Goal: Task Accomplishment & Management: Manage account settings

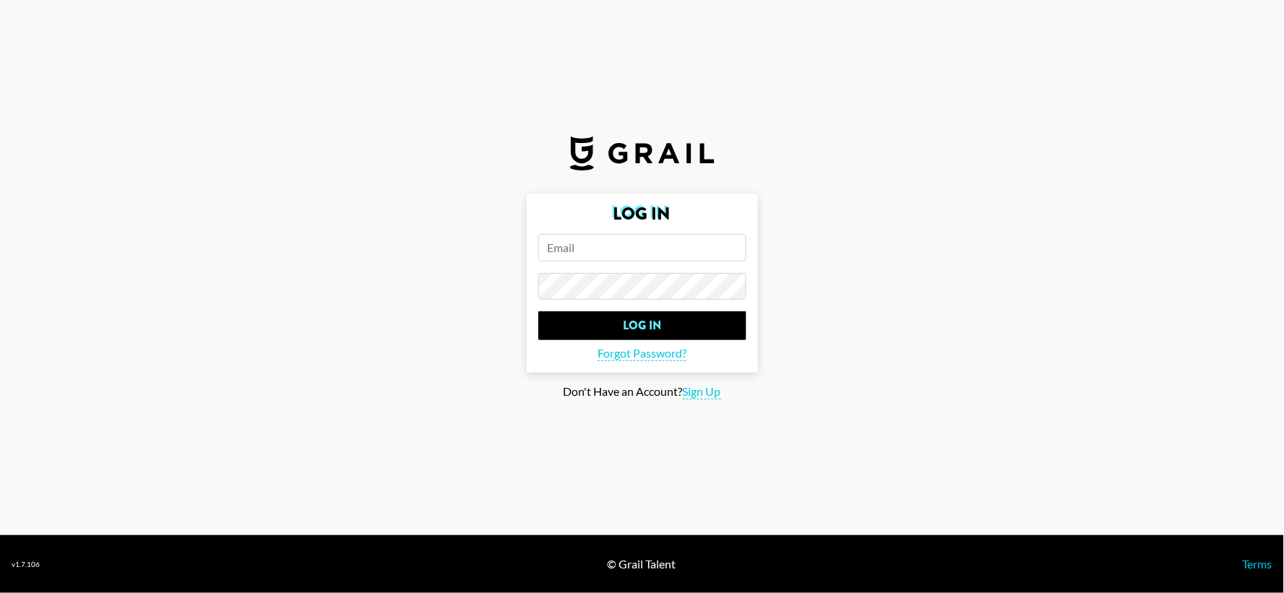
click at [647, 251] on input "email" at bounding box center [642, 247] width 208 height 27
type input "[EMAIL_ADDRESS][PERSON_NAME][DOMAIN_NAME]"
click at [538, 311] on input "Log In" at bounding box center [642, 325] width 208 height 29
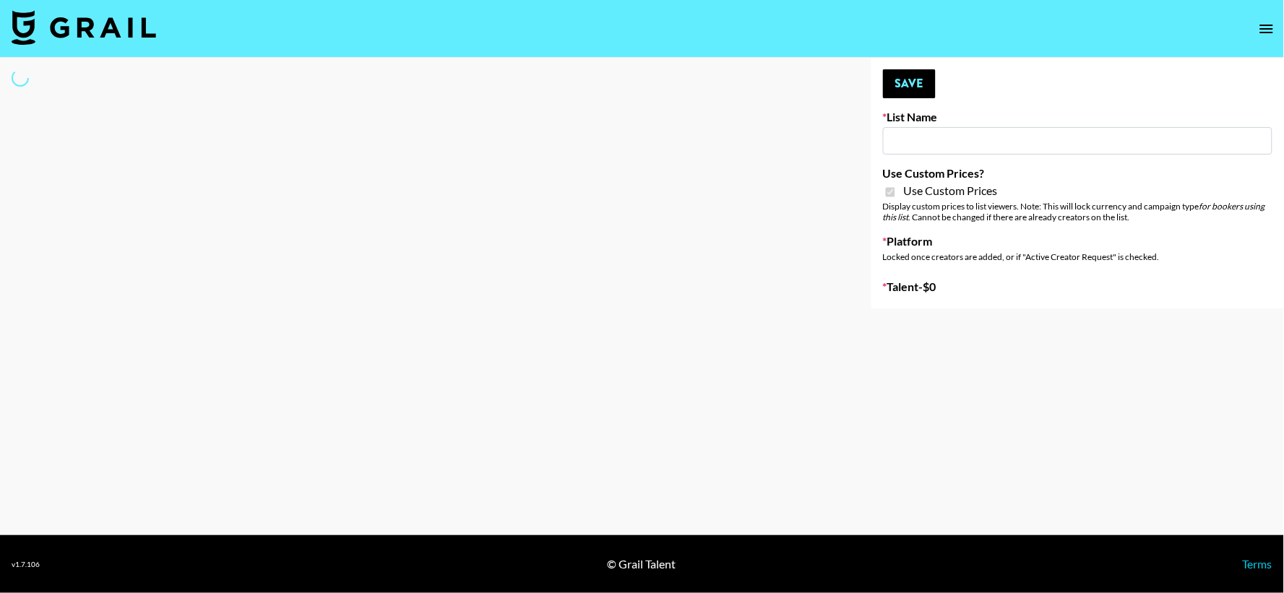
type input "Farmville (12th Oct)"
checkbox input "true"
select select "Brand"
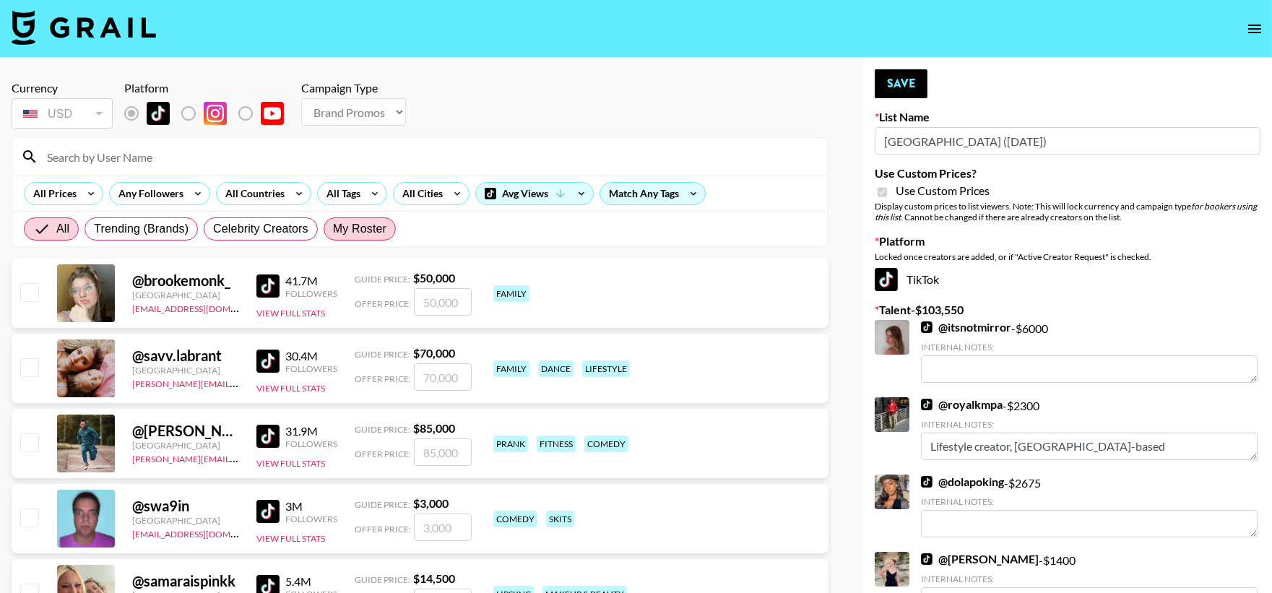
click at [383, 228] on span "My Roster" at bounding box center [359, 228] width 53 height 17
click at [333, 229] on input "My Roster" at bounding box center [333, 229] width 0 height 0
radio input "true"
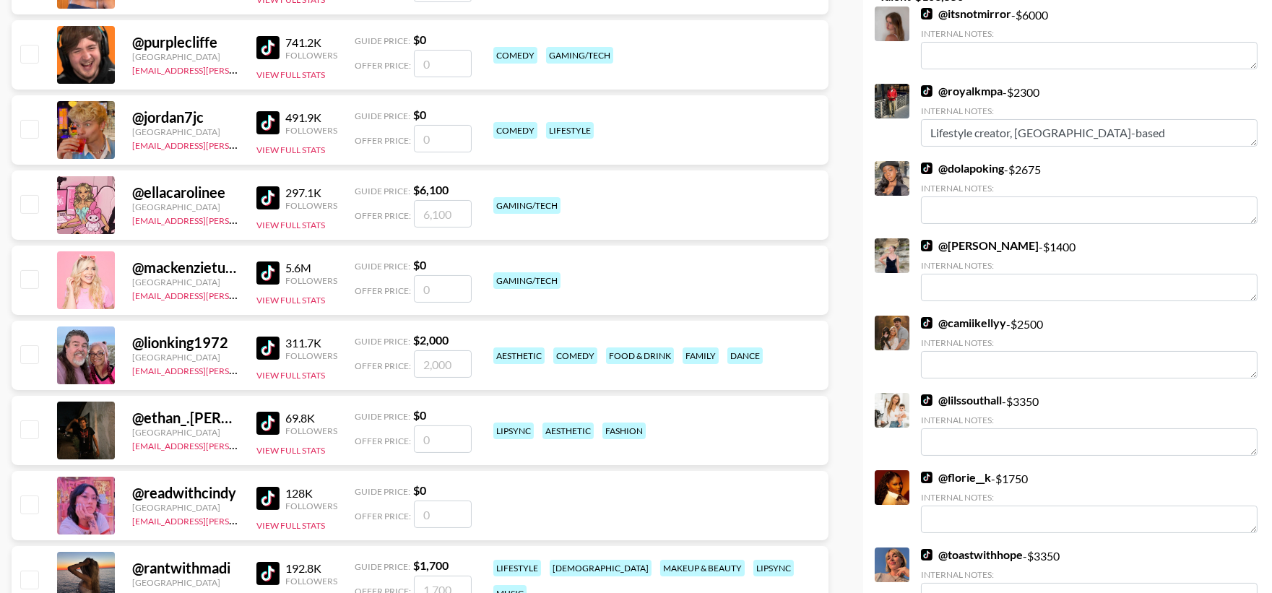
scroll to position [321, 0]
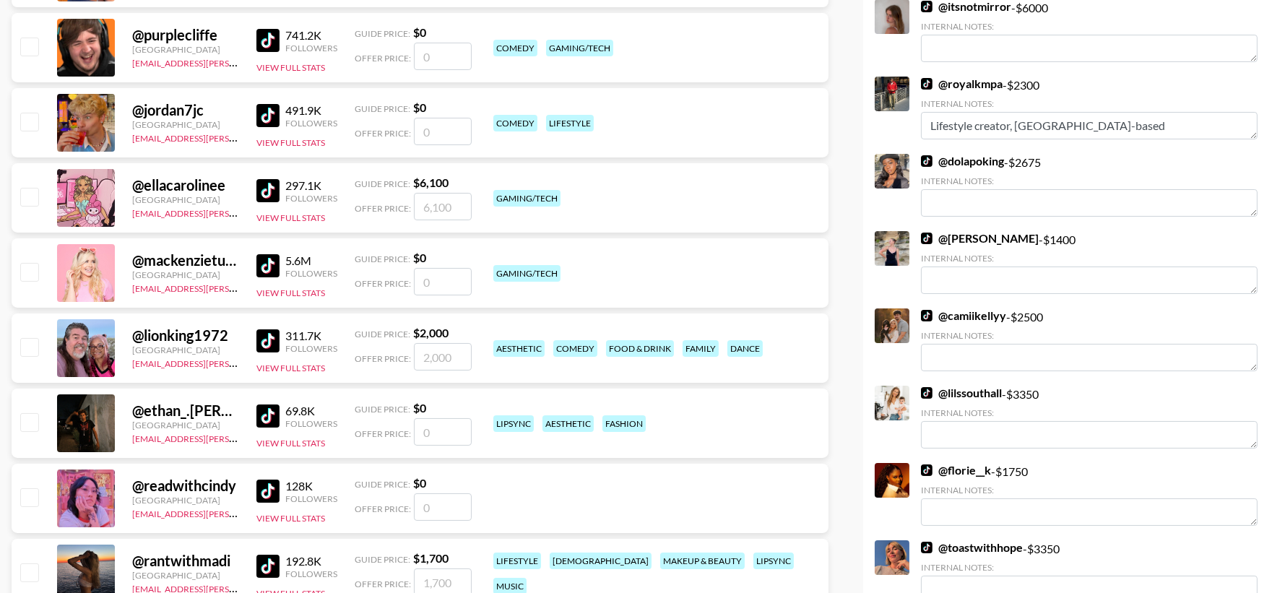
click at [30, 424] on input "checkbox" at bounding box center [28, 421] width 17 height 17
click at [27, 424] on input "checkbox" at bounding box center [28, 421] width 17 height 17
click at [27, 421] on input "checkbox" at bounding box center [28, 421] width 17 height 17
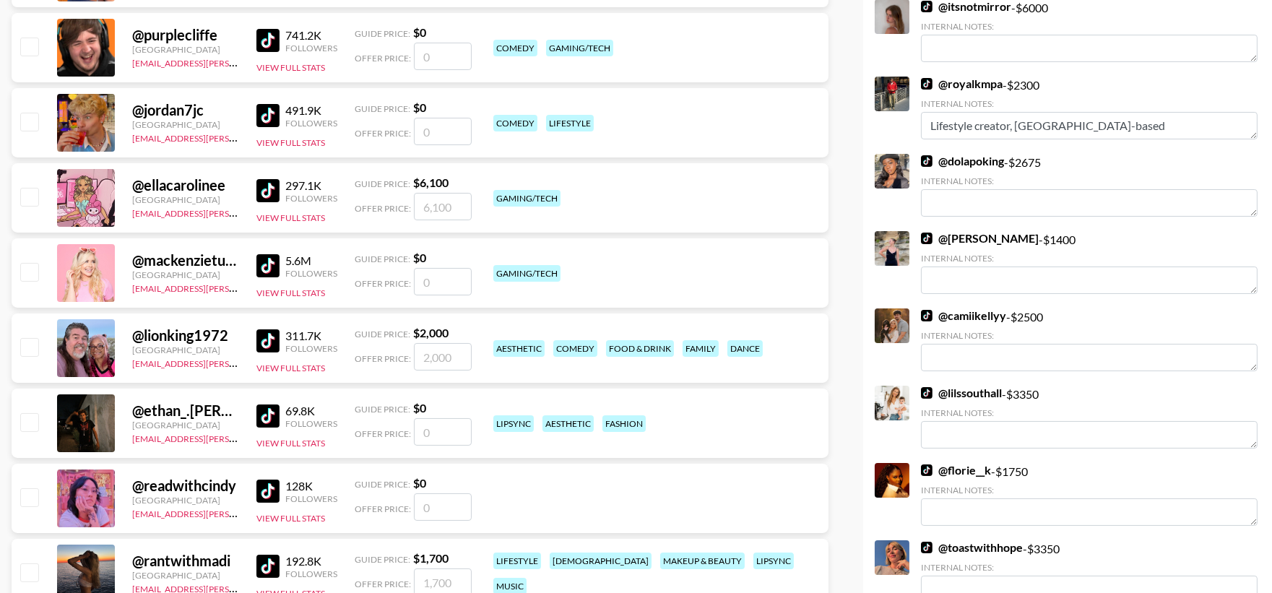
click at [27, 421] on input "checkbox" at bounding box center [28, 421] width 17 height 17
click at [19, 420] on div at bounding box center [28, 423] width 22 height 25
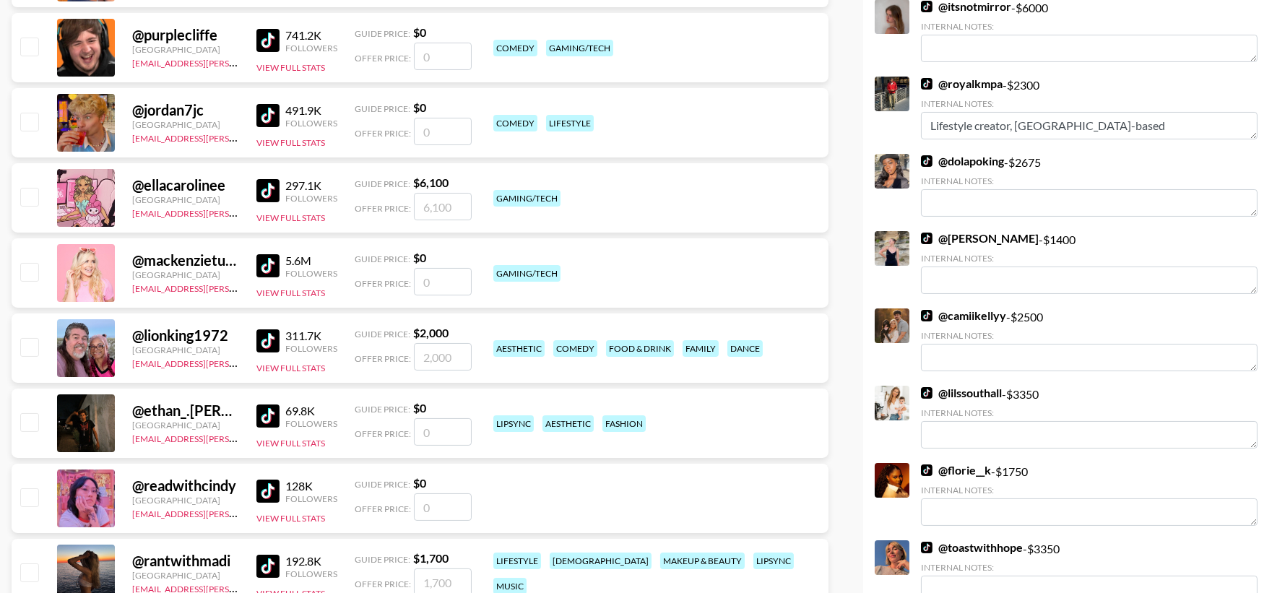
click at [24, 420] on input "checkbox" at bounding box center [28, 421] width 17 height 17
drag, startPoint x: 24, startPoint y: 420, endPoint x: 117, endPoint y: 395, distance: 96.4
click at [24, 420] on input "checkbox" at bounding box center [28, 421] width 17 height 17
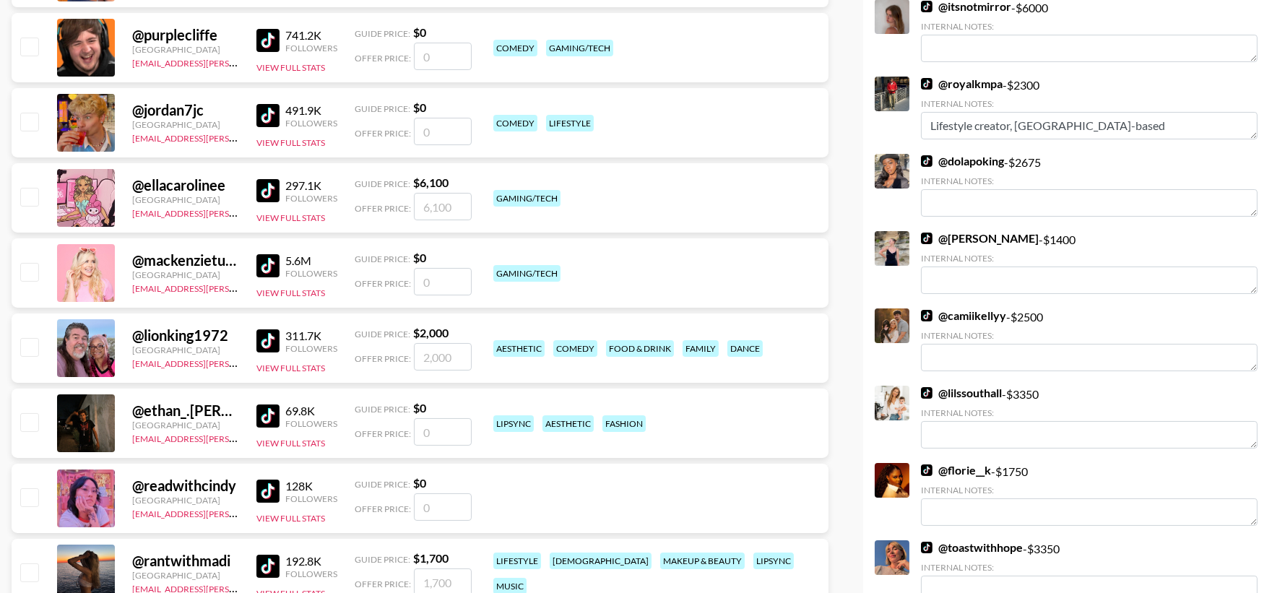
checkbox input "false"
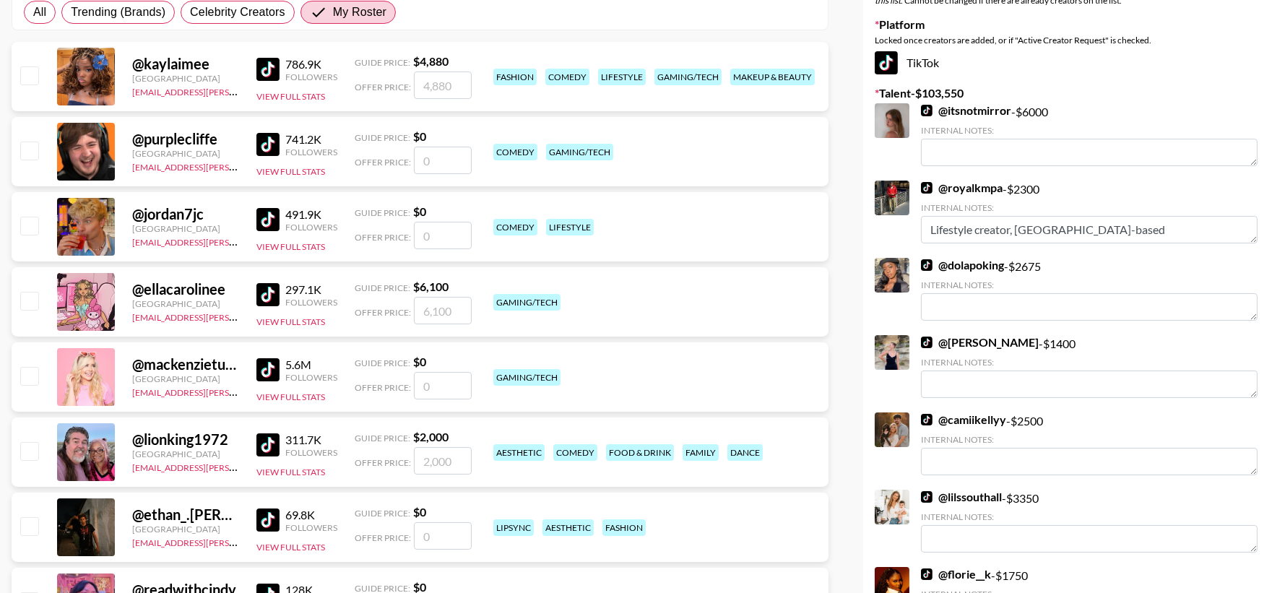
scroll to position [0, 0]
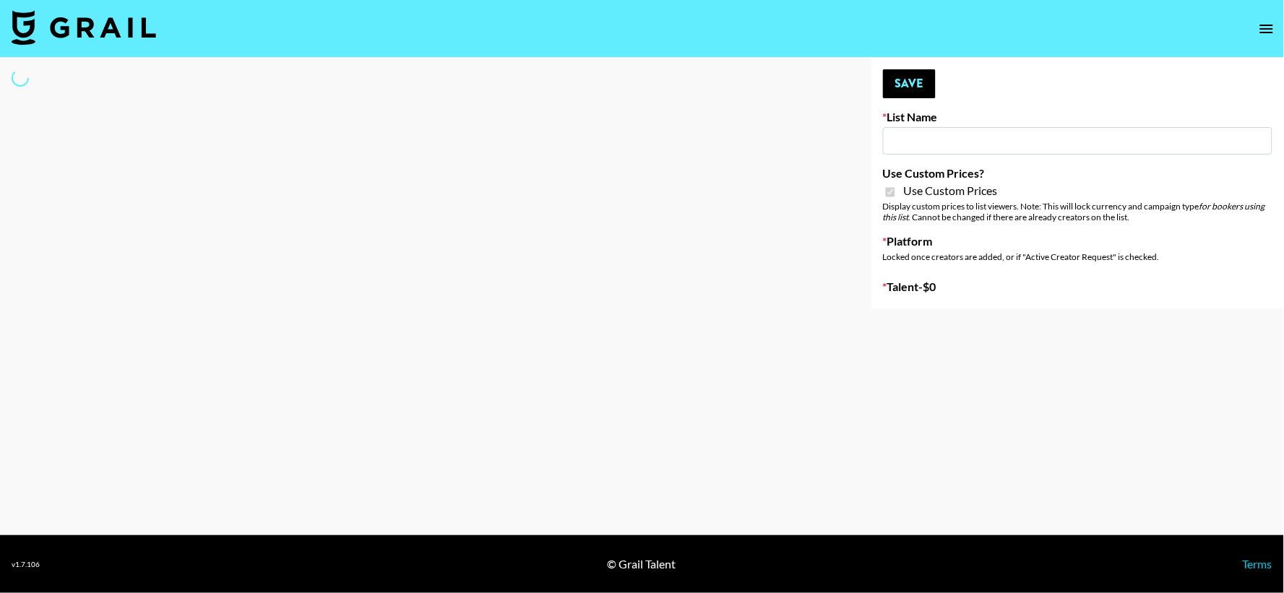
select select "Brand"
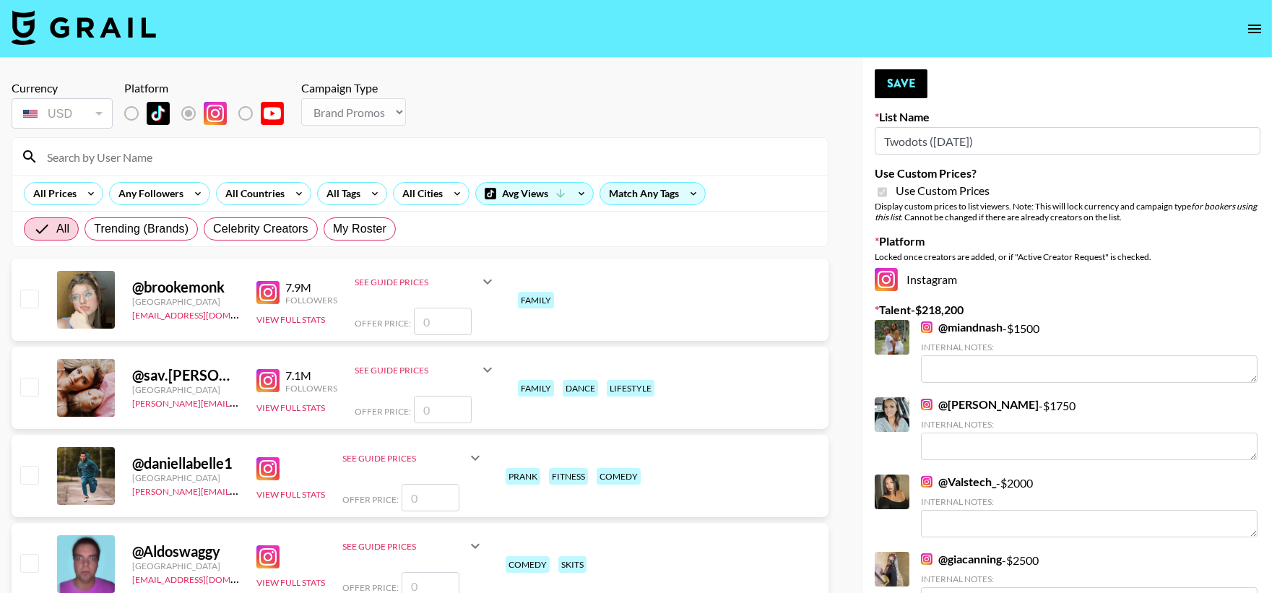
type input "Twodots ([DATE])"
checkbox input "true"
click at [349, 222] on span "My Roster" at bounding box center [359, 228] width 53 height 17
click at [333, 229] on input "My Roster" at bounding box center [333, 229] width 0 height 0
radio input "true"
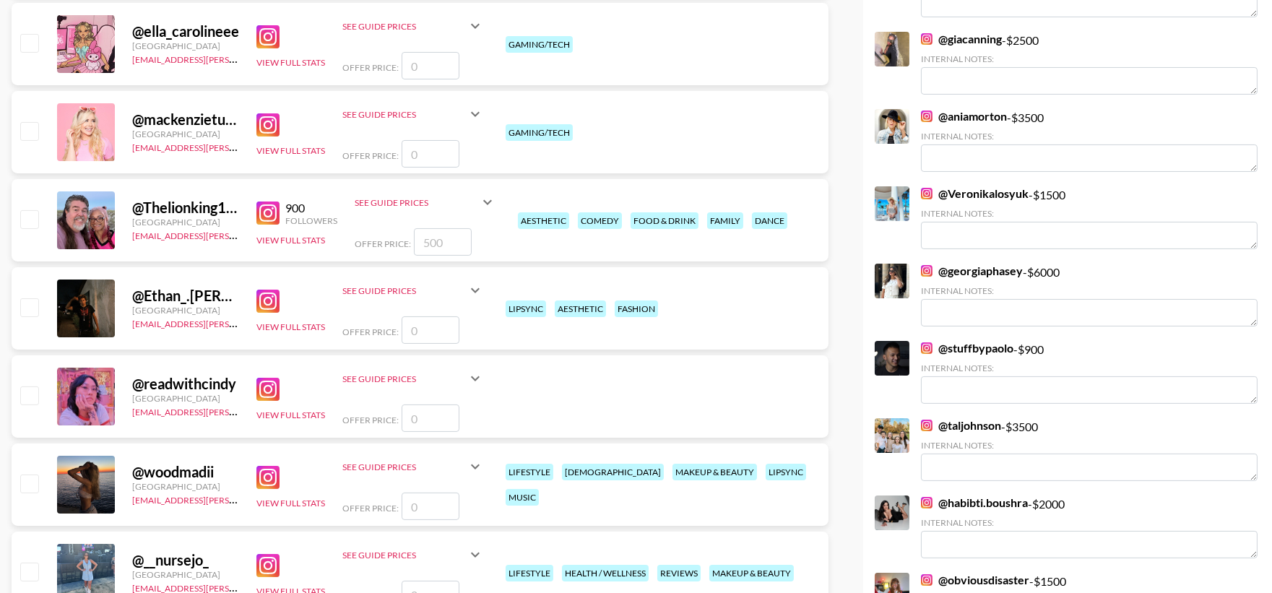
scroll to position [642, 0]
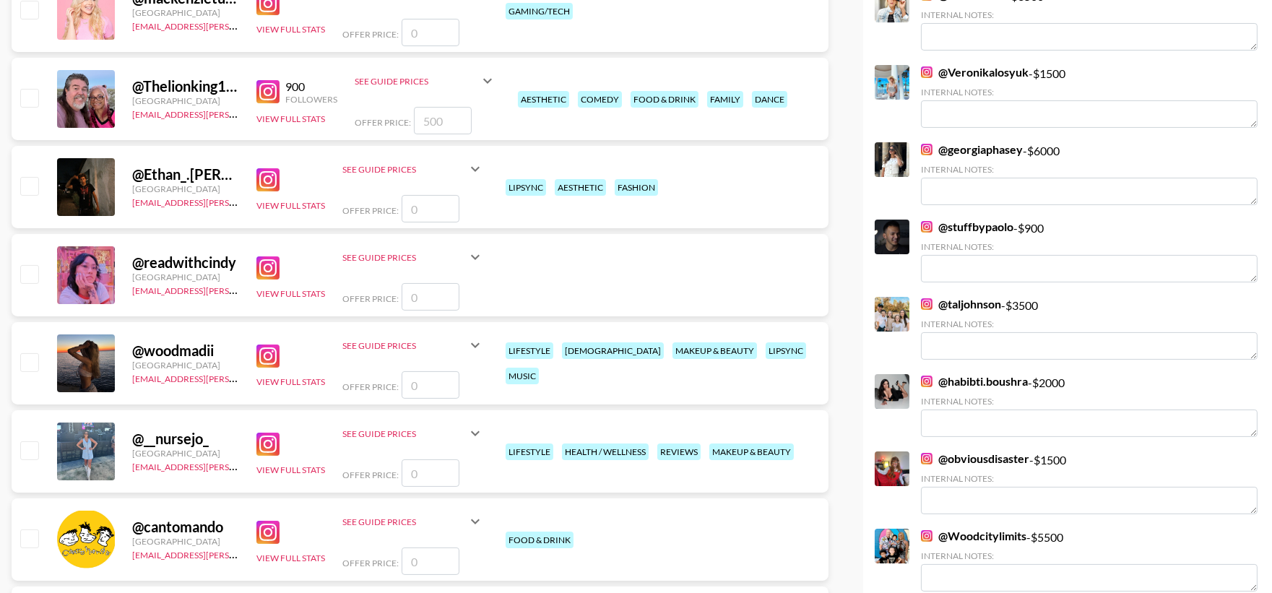
click at [30, 453] on input "checkbox" at bounding box center [28, 449] width 17 height 17
click at [29, 453] on input "checkbox" at bounding box center [28, 449] width 17 height 17
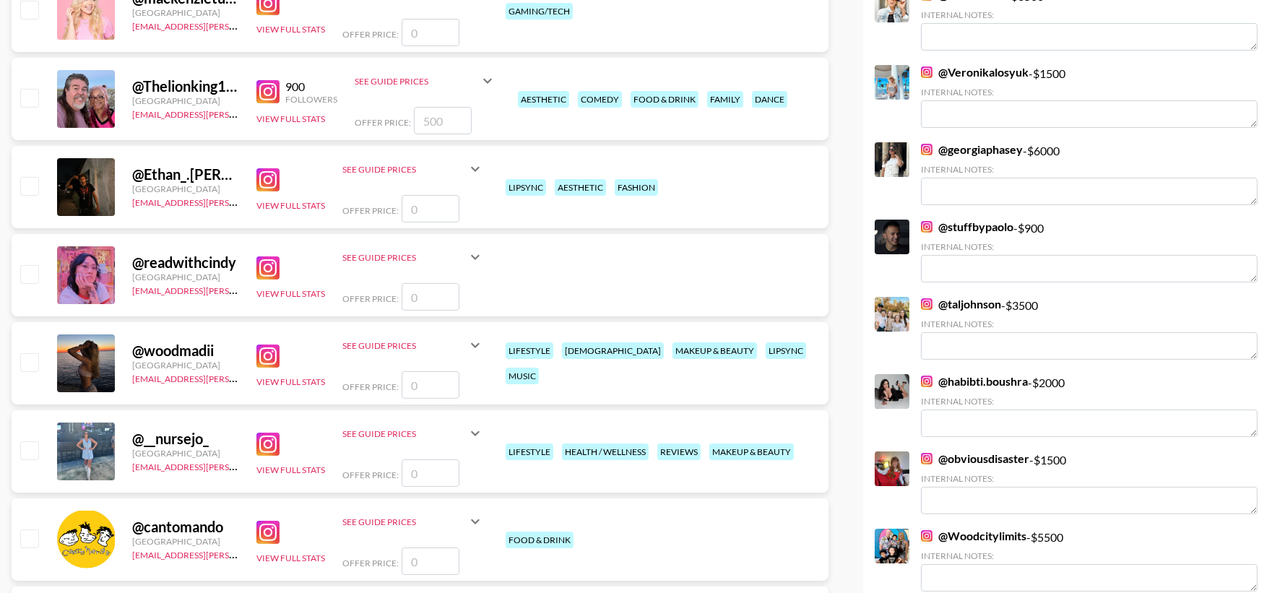
click at [29, 453] on input "checkbox" at bounding box center [28, 449] width 17 height 17
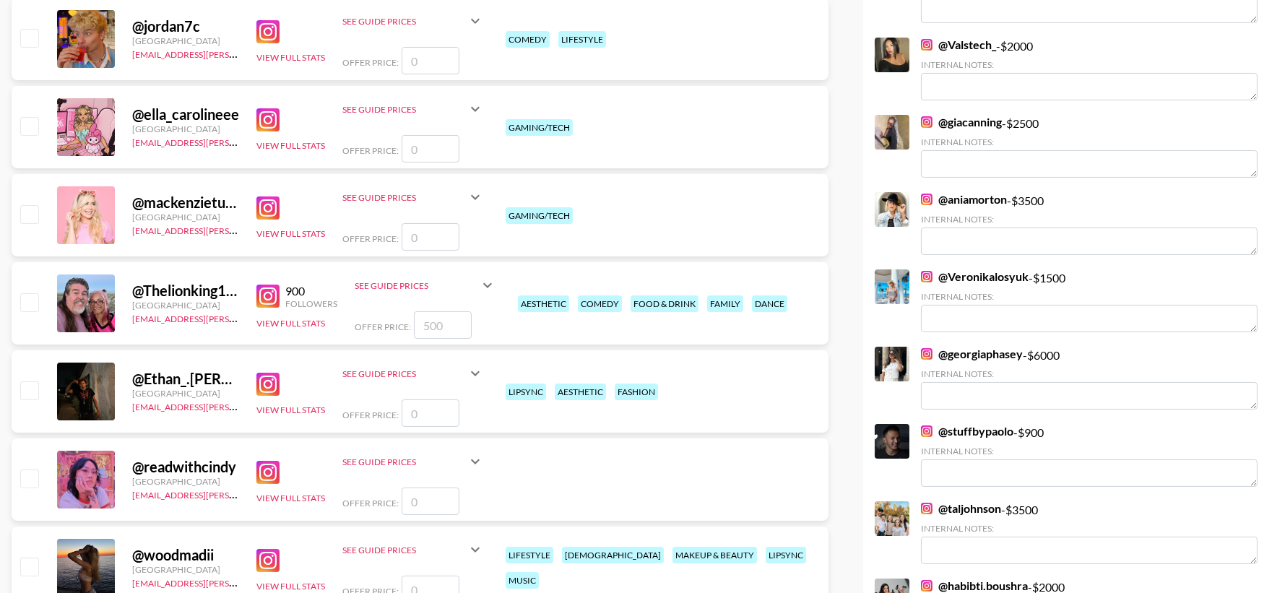
scroll to position [696, 0]
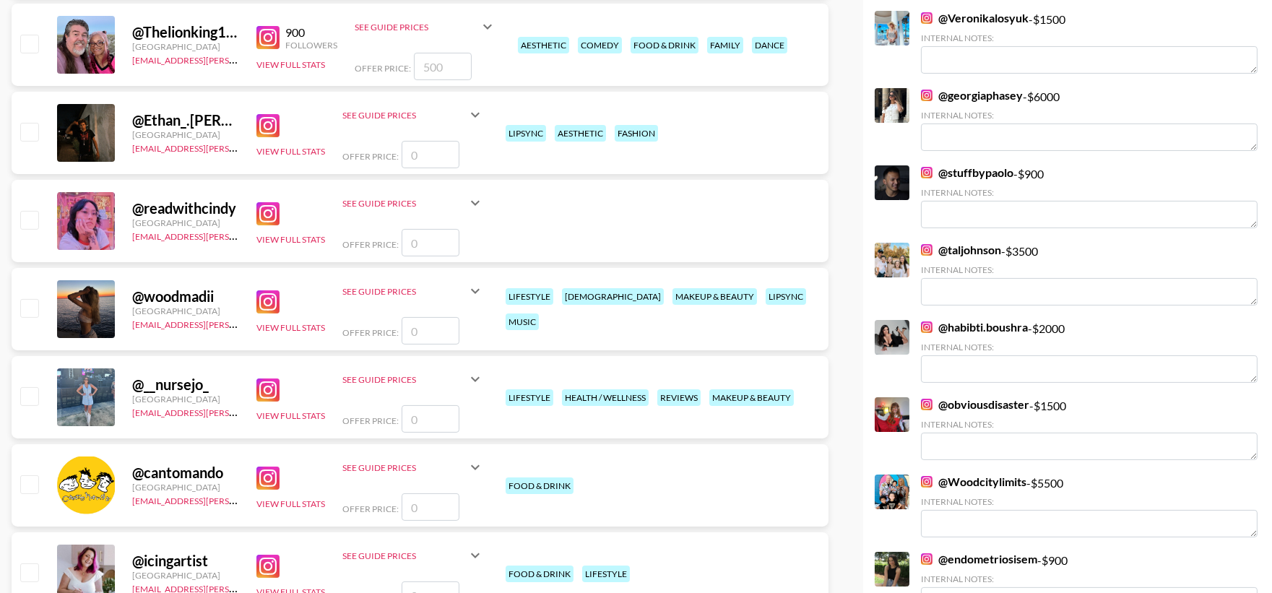
click at [983, 525] on textarea at bounding box center [1089, 523] width 337 height 27
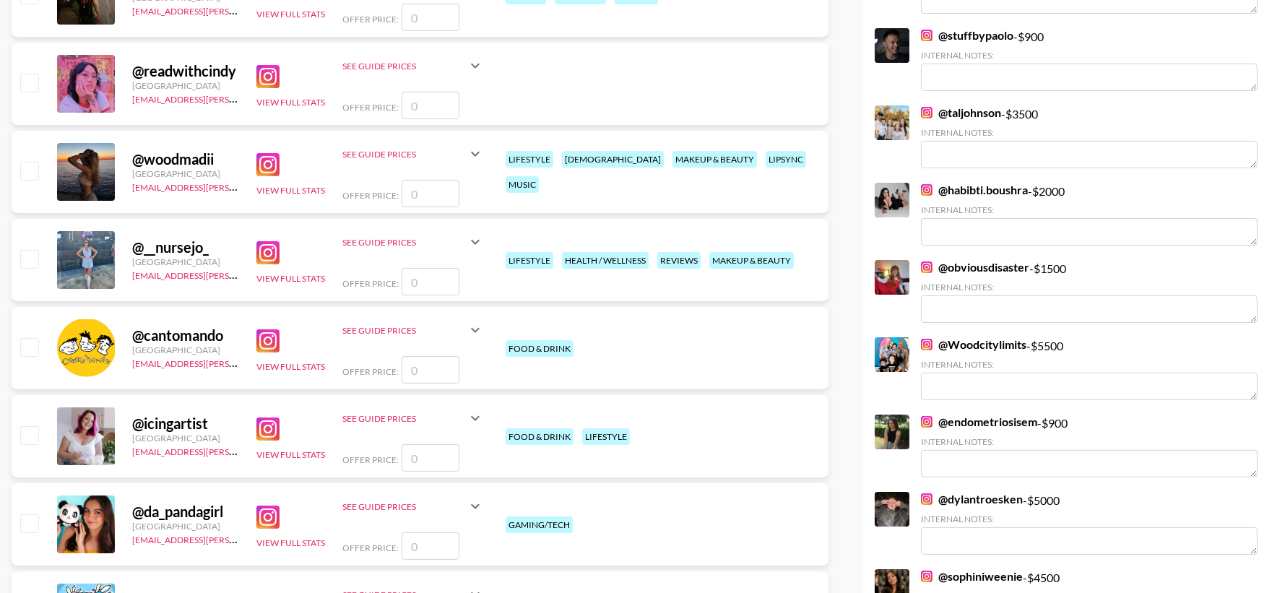
scroll to position [803, 0]
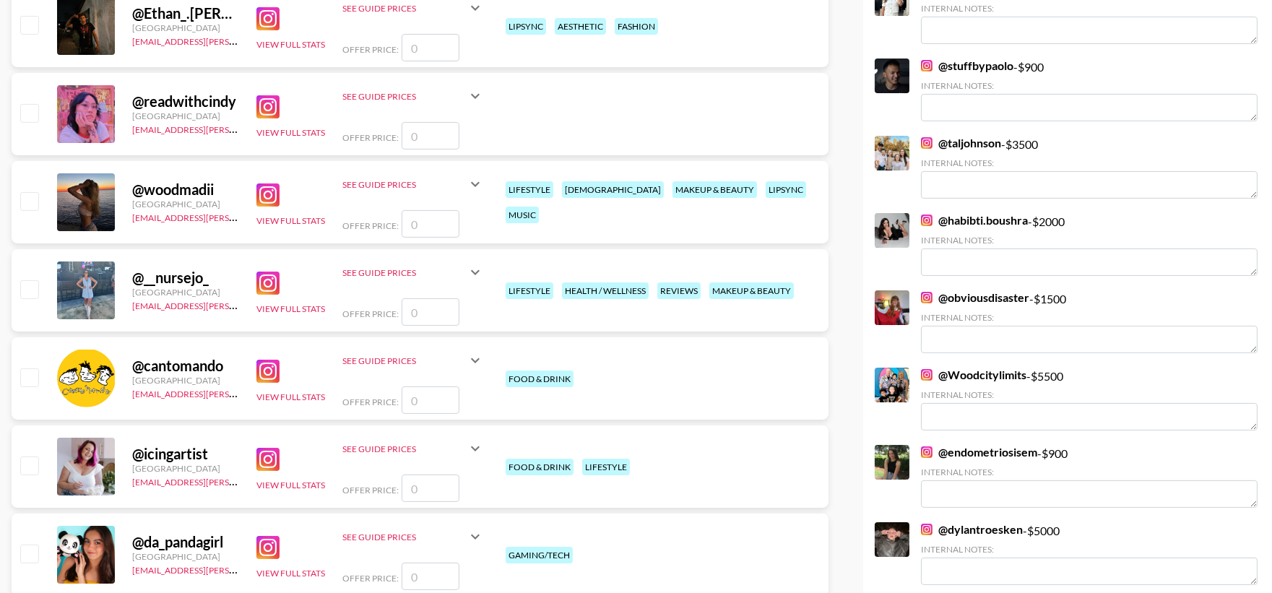
click at [33, 288] on input "checkbox" at bounding box center [28, 288] width 17 height 17
click at [32, 288] on input "checkbox" at bounding box center [28, 288] width 17 height 17
checkbox input "false"
